Goal: Information Seeking & Learning: Learn about a topic

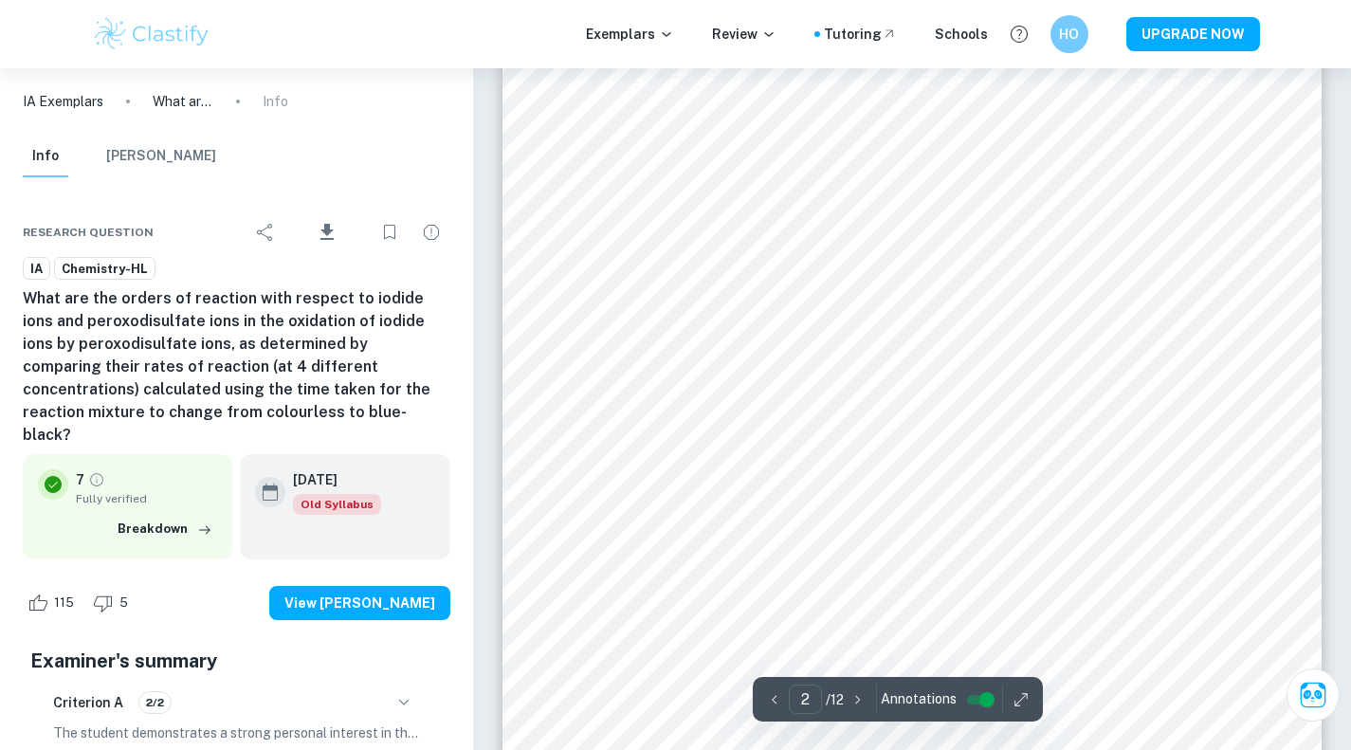
scroll to position [1193, 0]
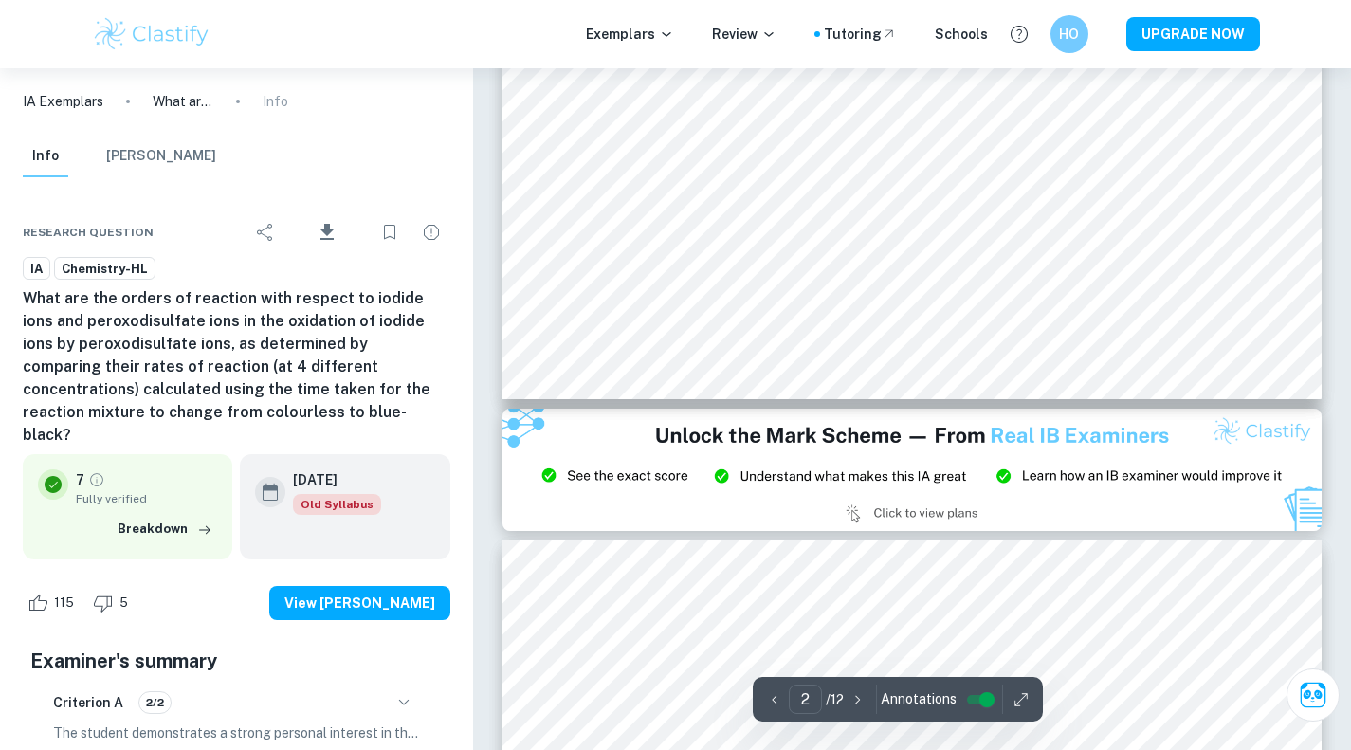
type input "3"
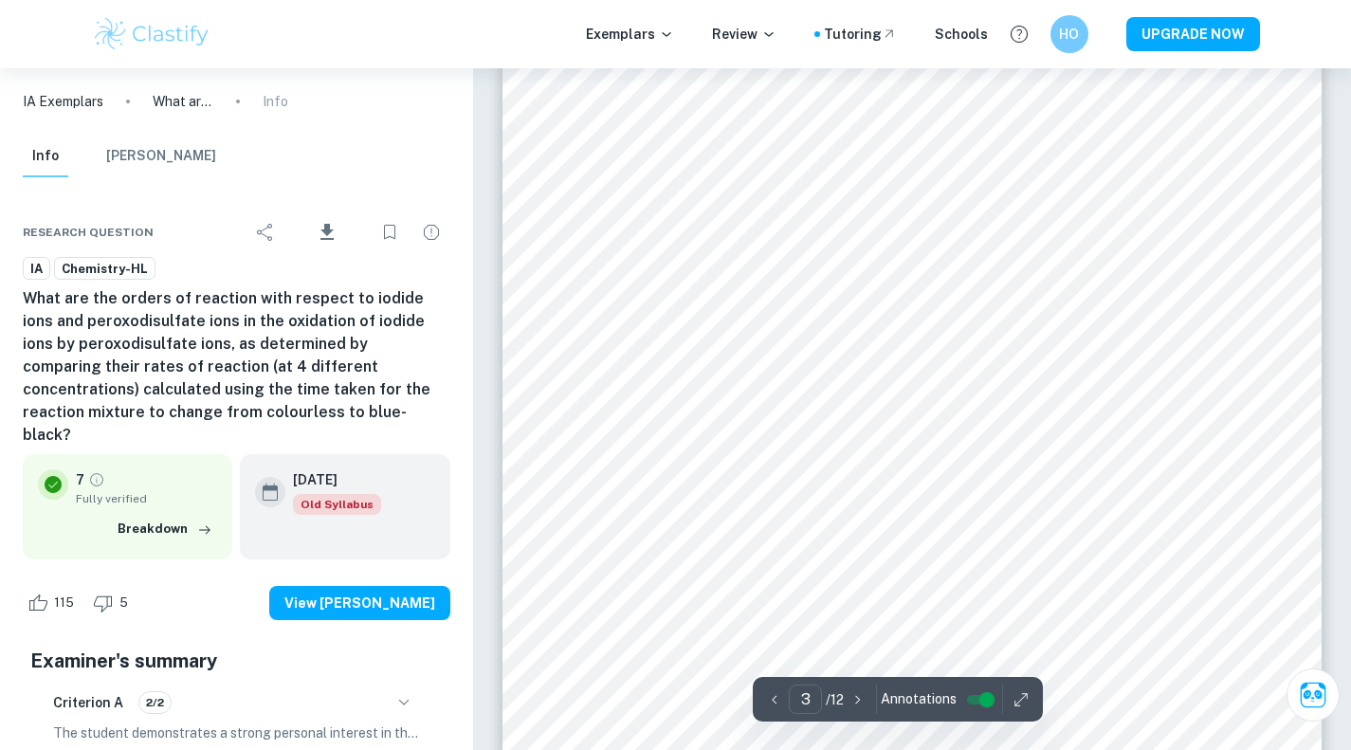
scroll to position [2409, 0]
click at [922, 708] on span "Annotations" at bounding box center [919, 699] width 76 height 20
click at [976, 695] on input "controlled" at bounding box center [987, 699] width 68 height 23
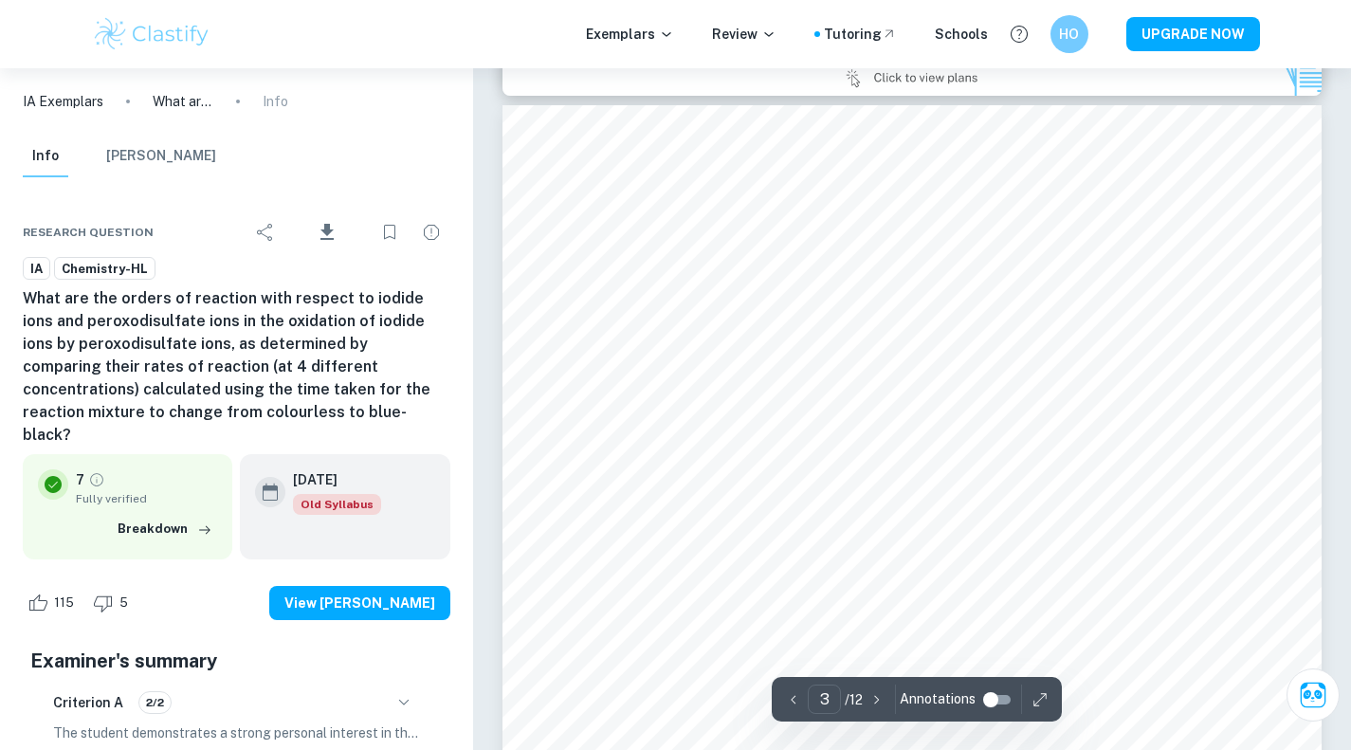
scroll to position [2253, 0]
click at [995, 704] on input "controlled" at bounding box center [991, 699] width 68 height 23
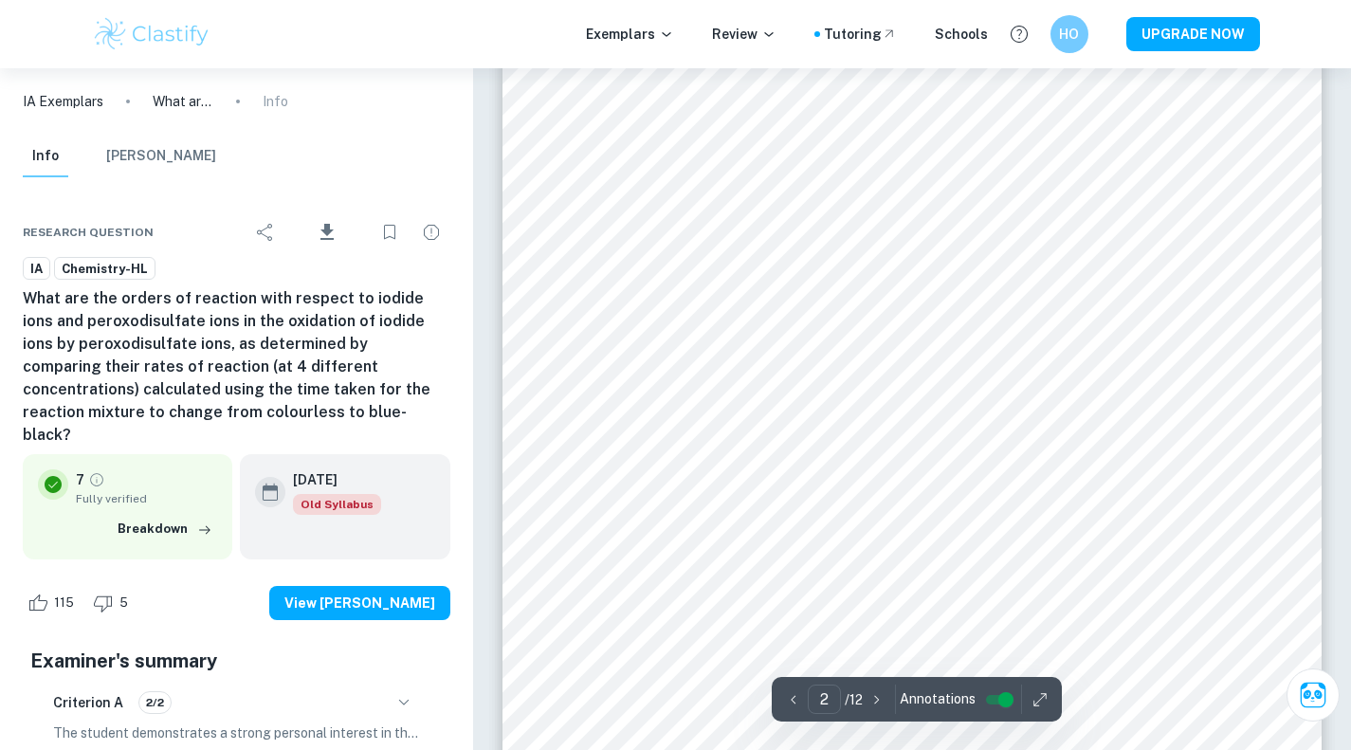
type input "1"
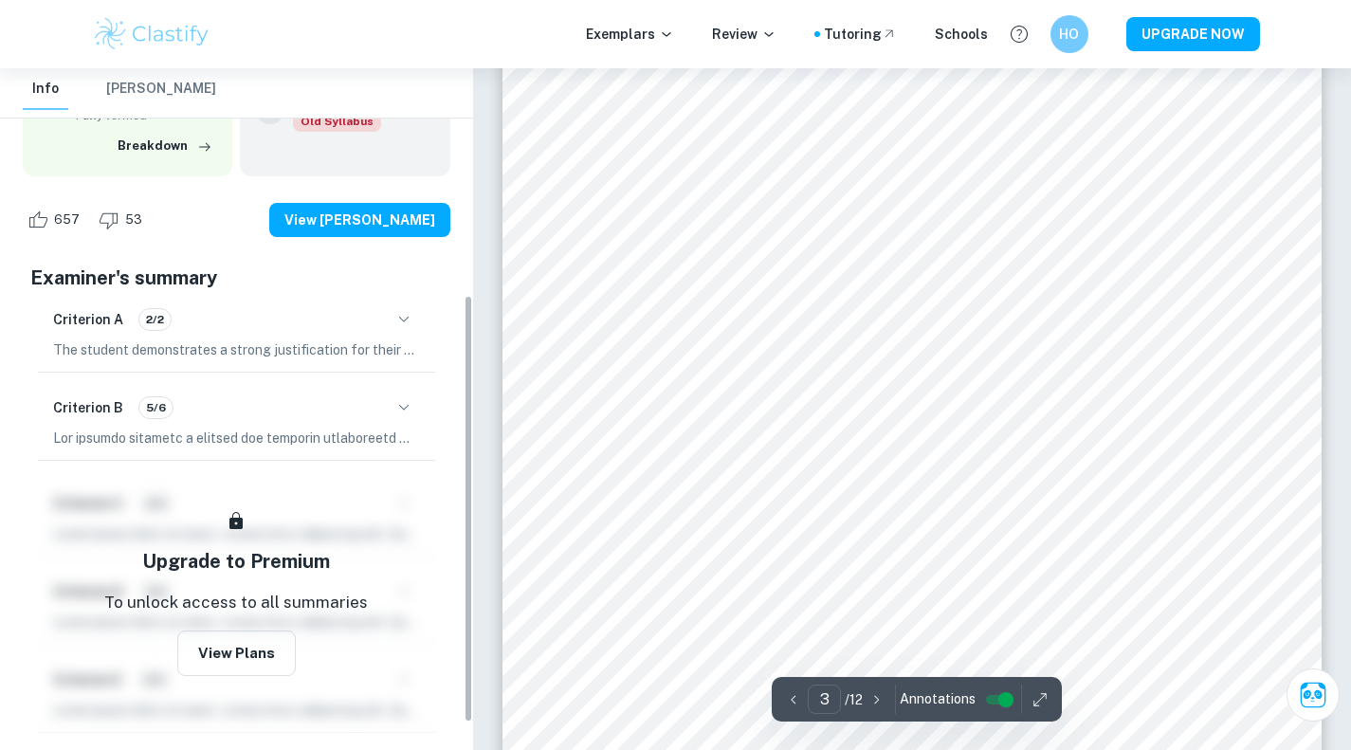
scroll to position [360, 0]
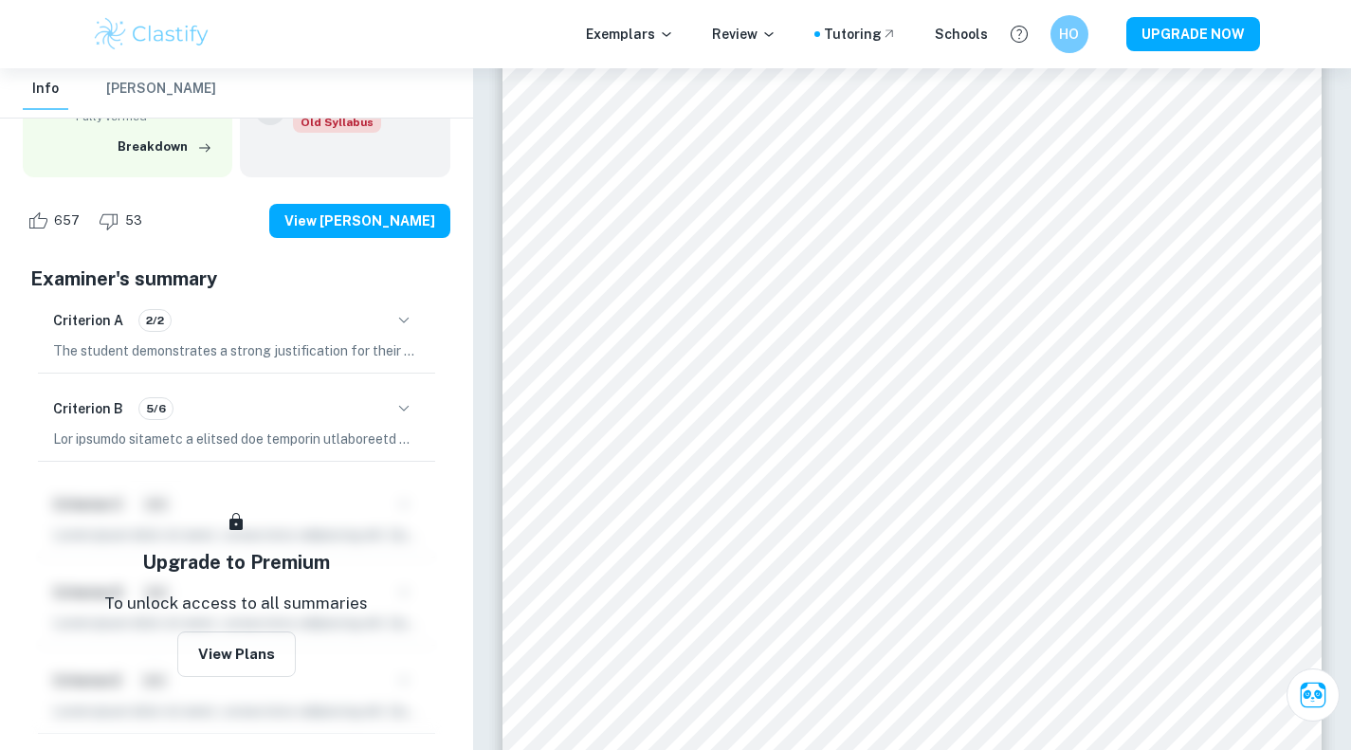
click at [413, 401] on icon "button" at bounding box center [404, 408] width 23 height 23
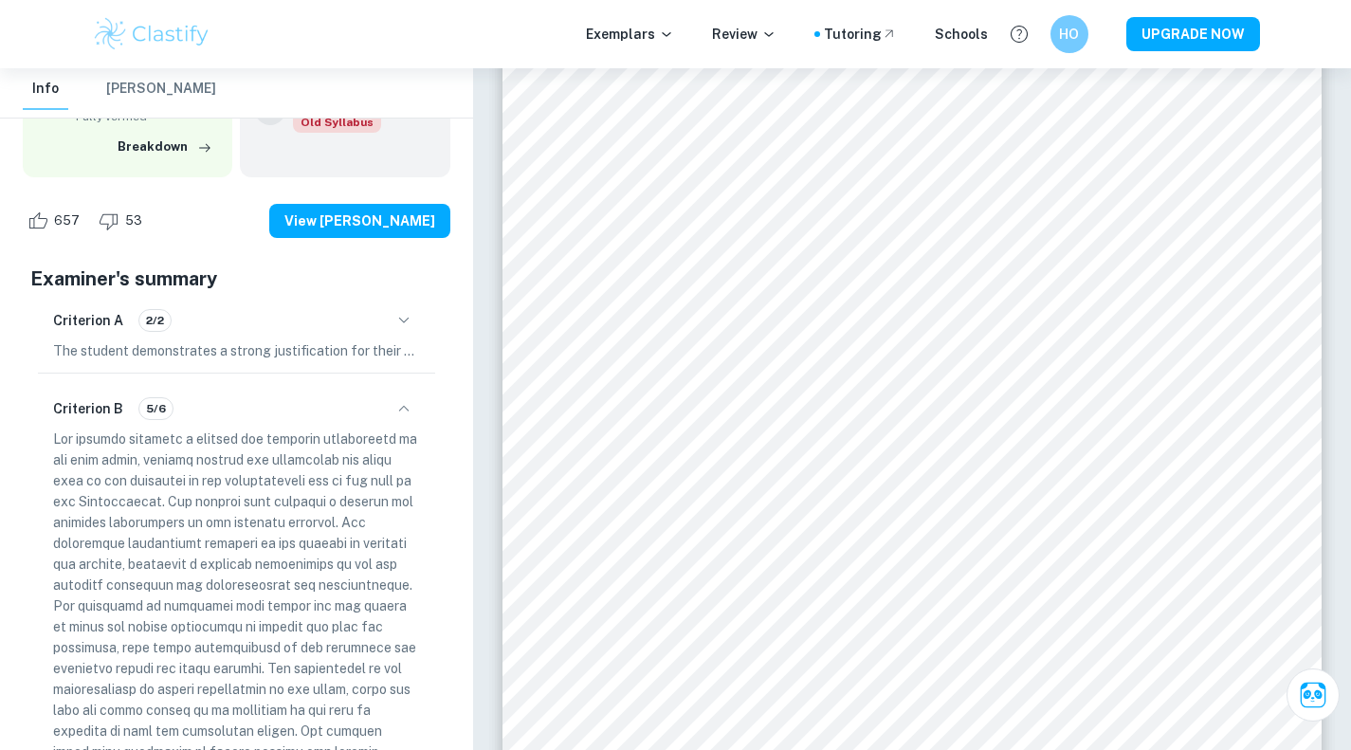
click at [413, 401] on icon "button" at bounding box center [404, 408] width 23 height 23
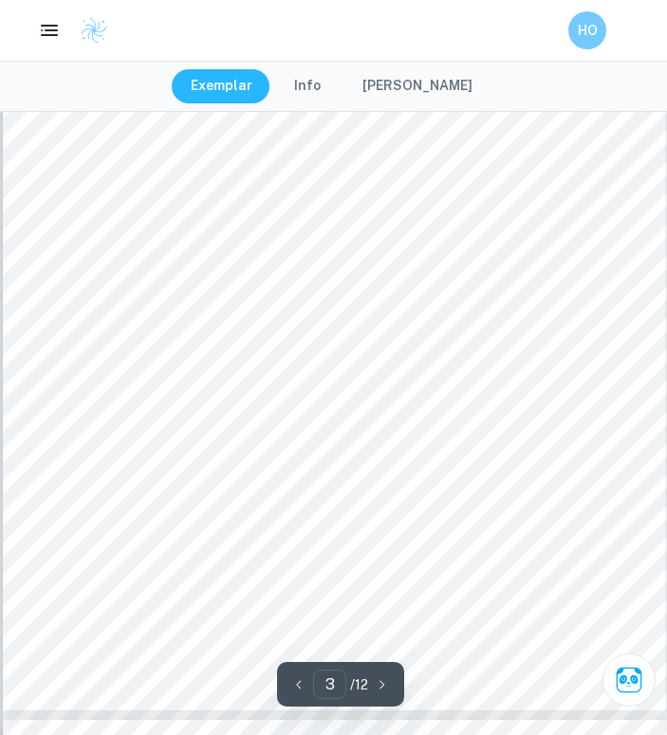
scroll to position [2586, 0]
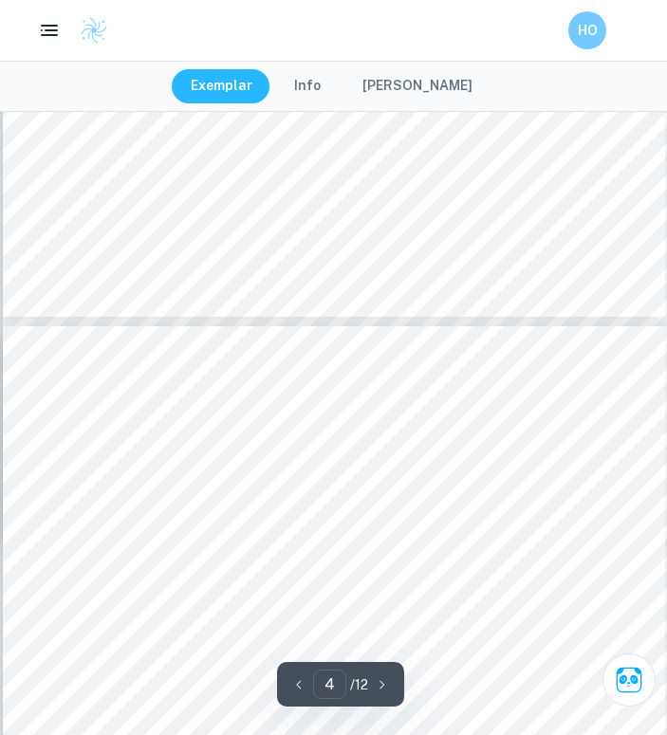
type input "3"
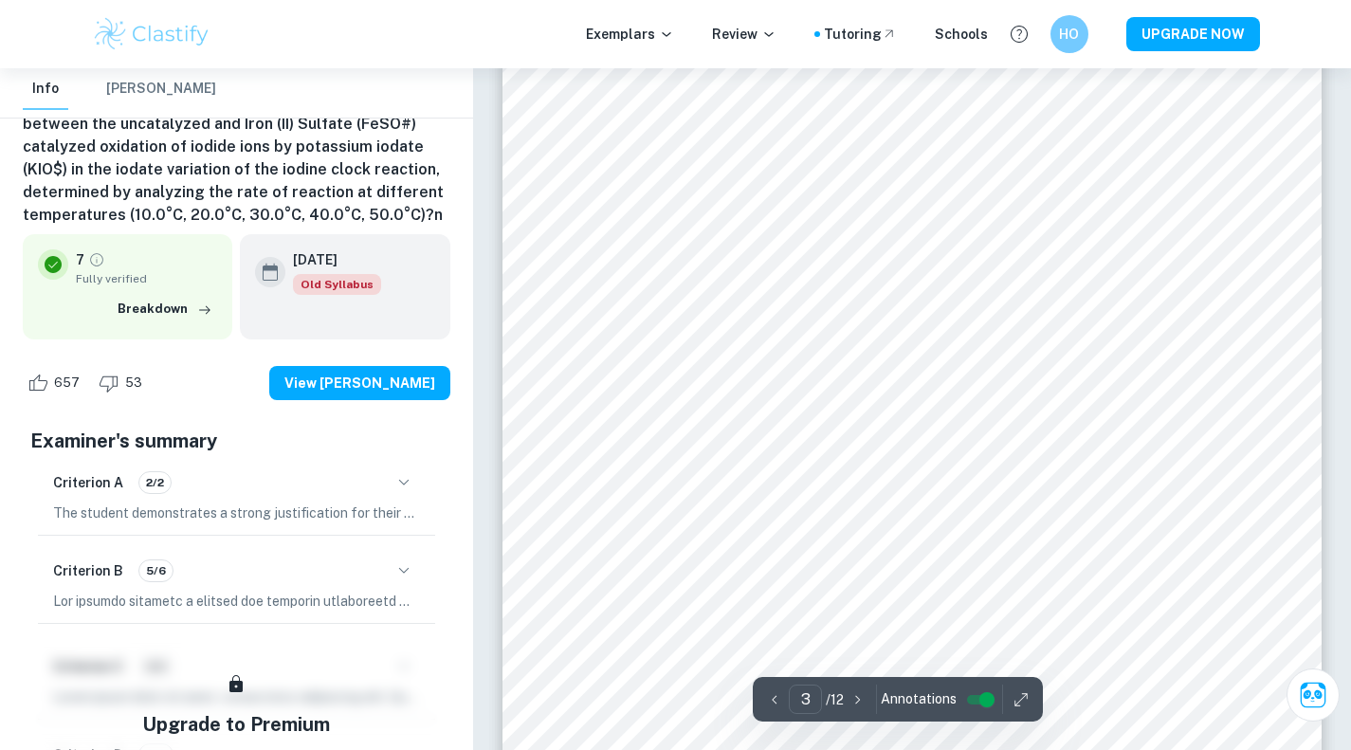
scroll to position [2861, 0]
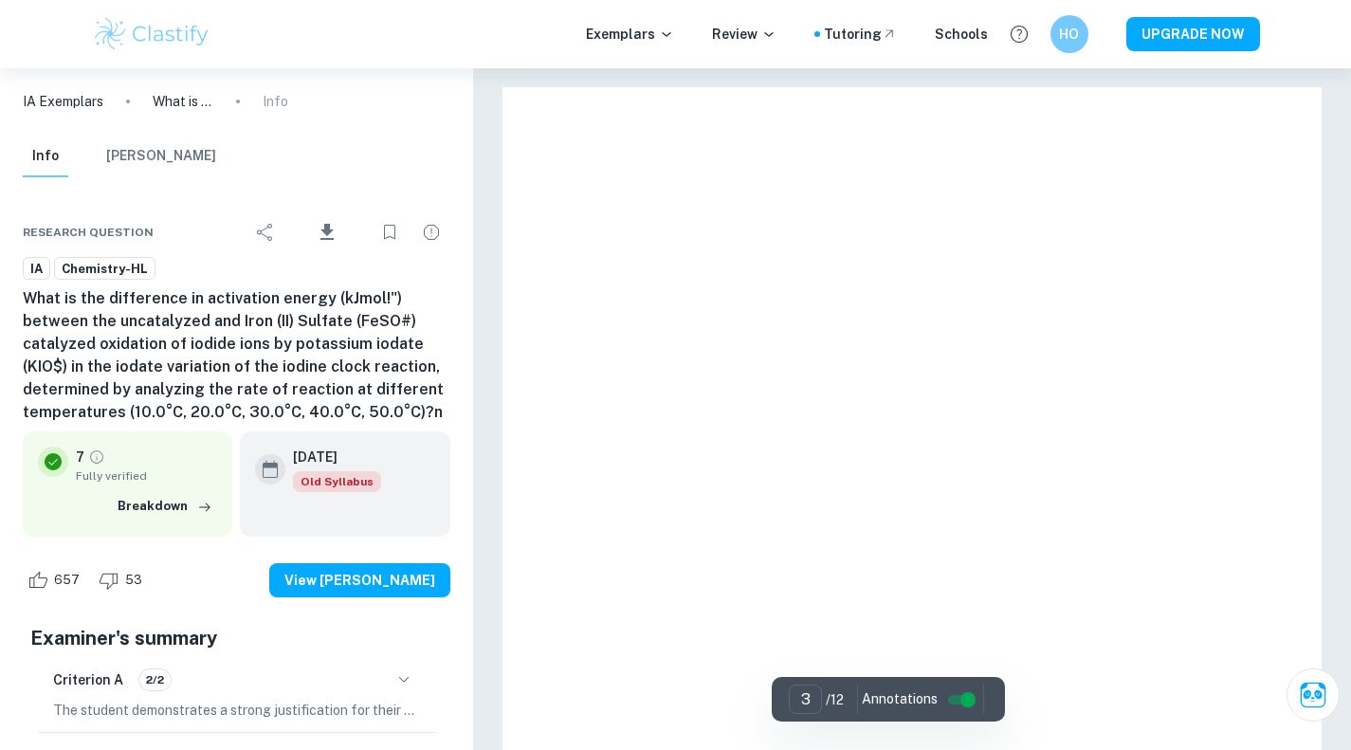
scroll to position [2861, 0]
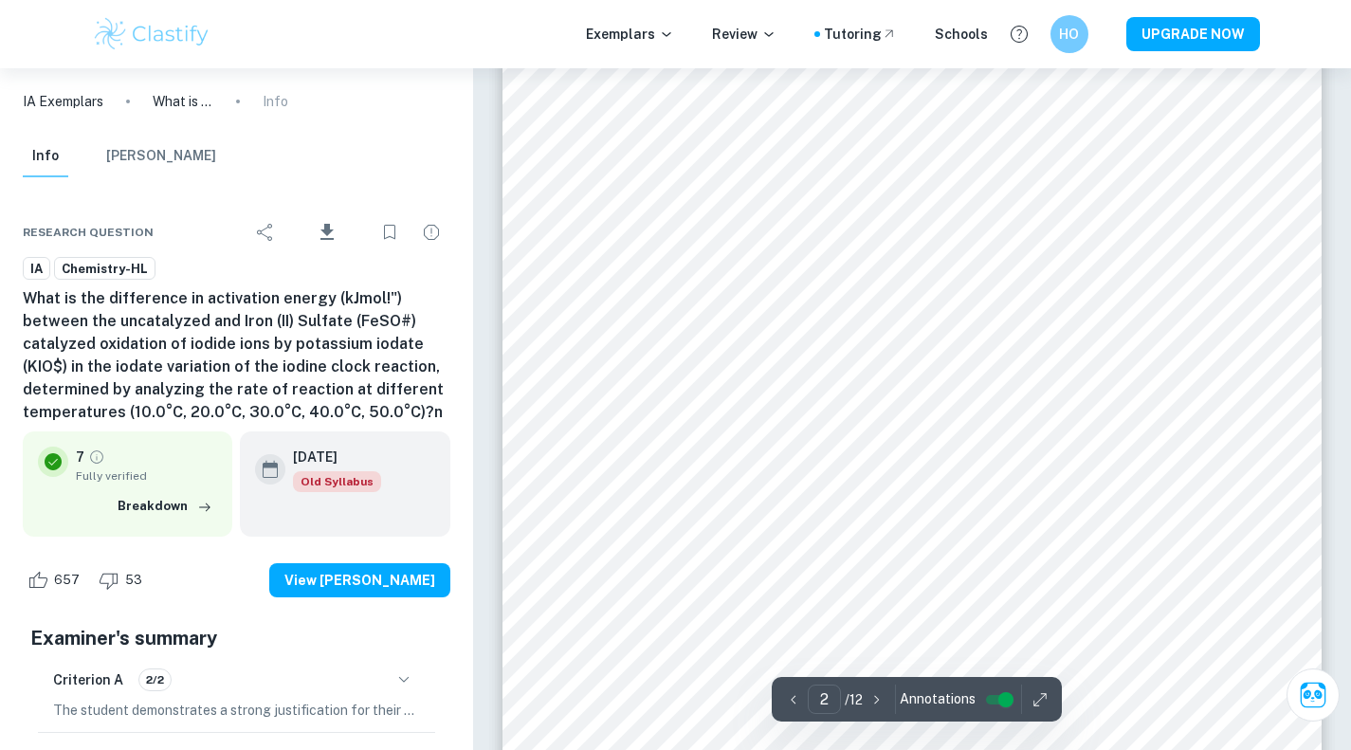
type input "1"
type input "11"
